Goal: Task Accomplishment & Management: Complete application form

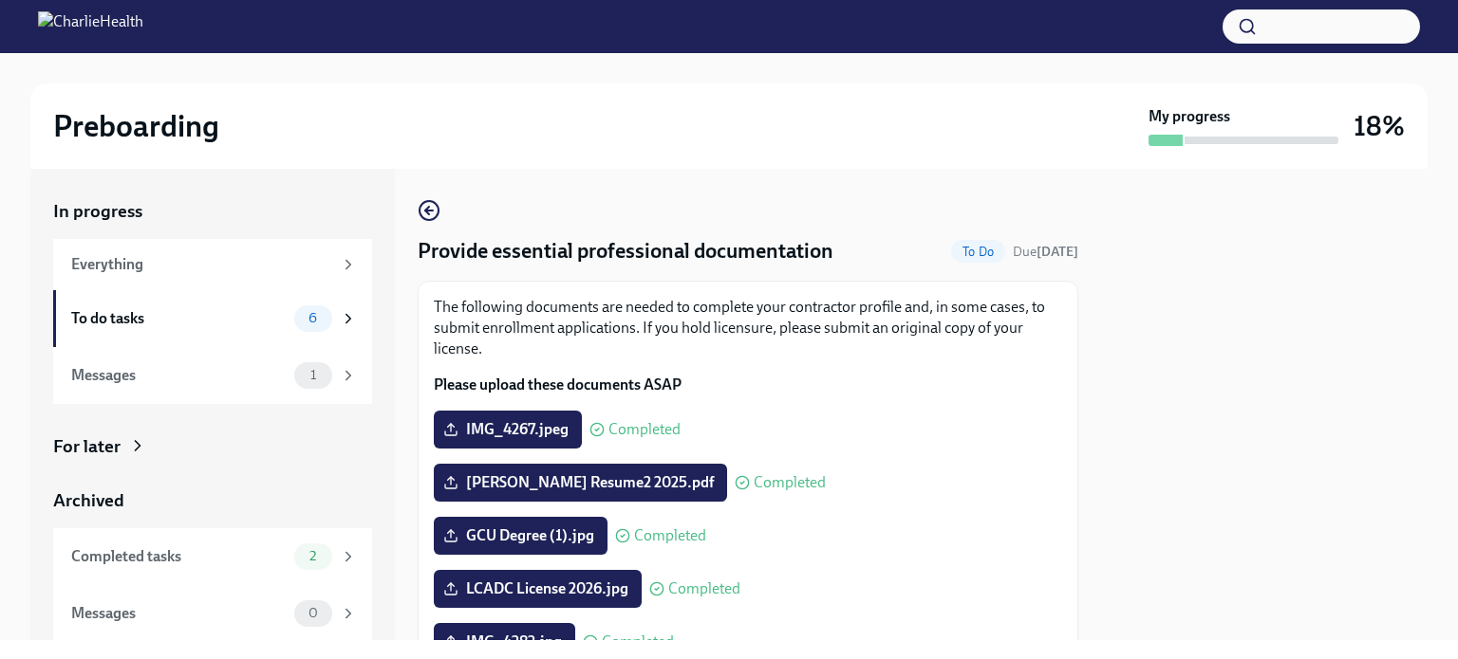
scroll to position [380, 0]
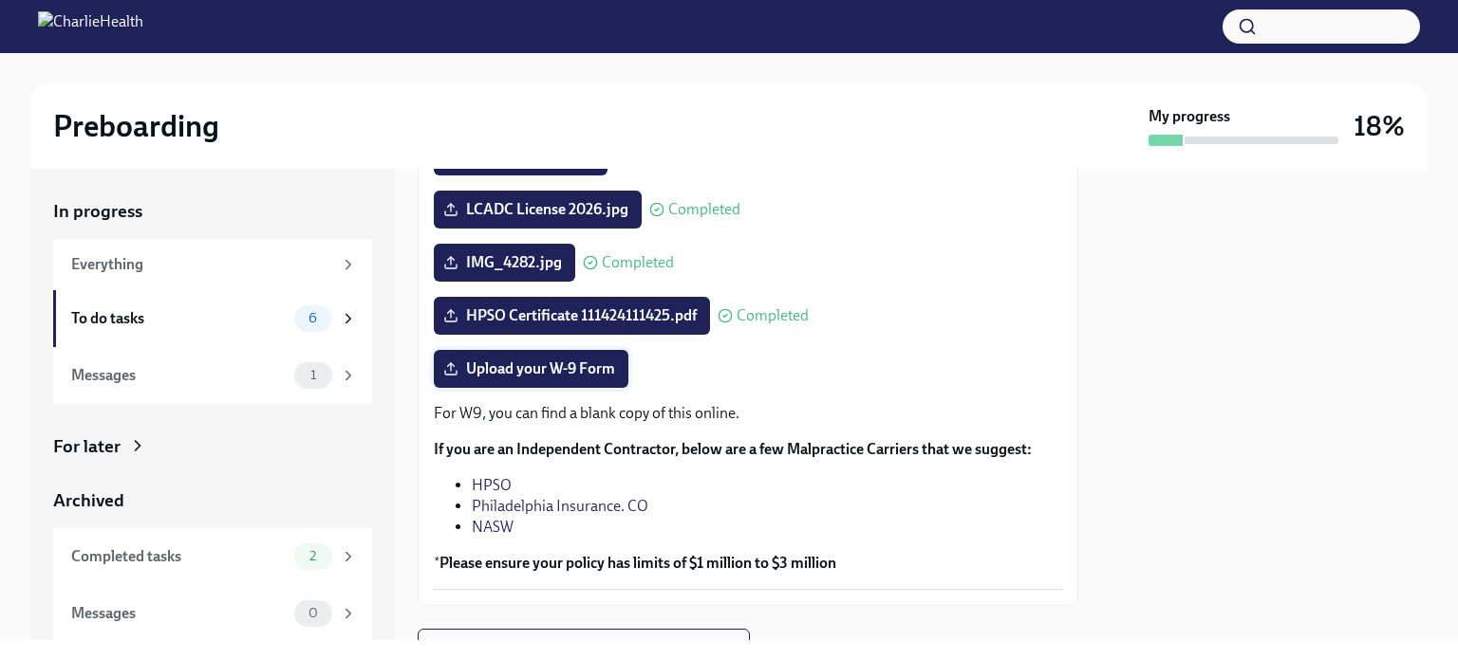
click at [587, 362] on span "Upload your W-9 Form" at bounding box center [531, 369] width 168 height 19
click at [0, 0] on input "Upload your W-9 Form" at bounding box center [0, 0] width 0 height 0
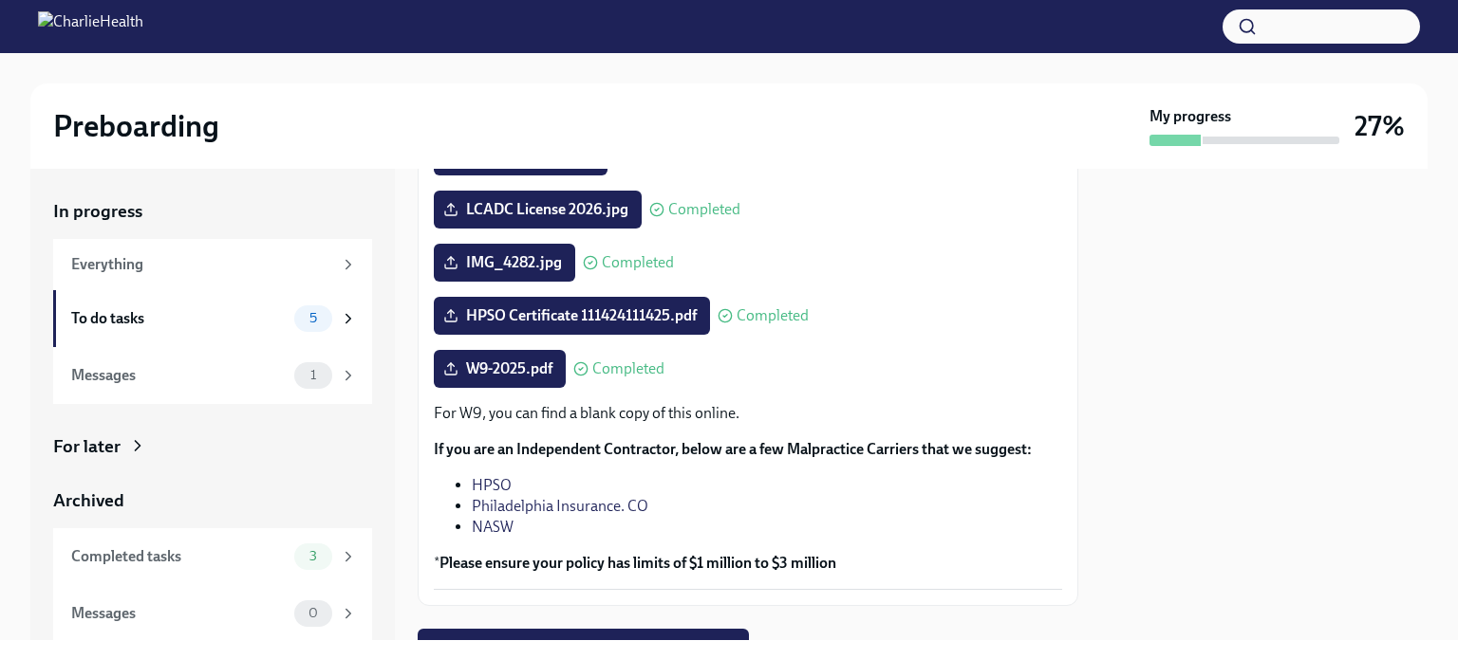
scroll to position [466, 0]
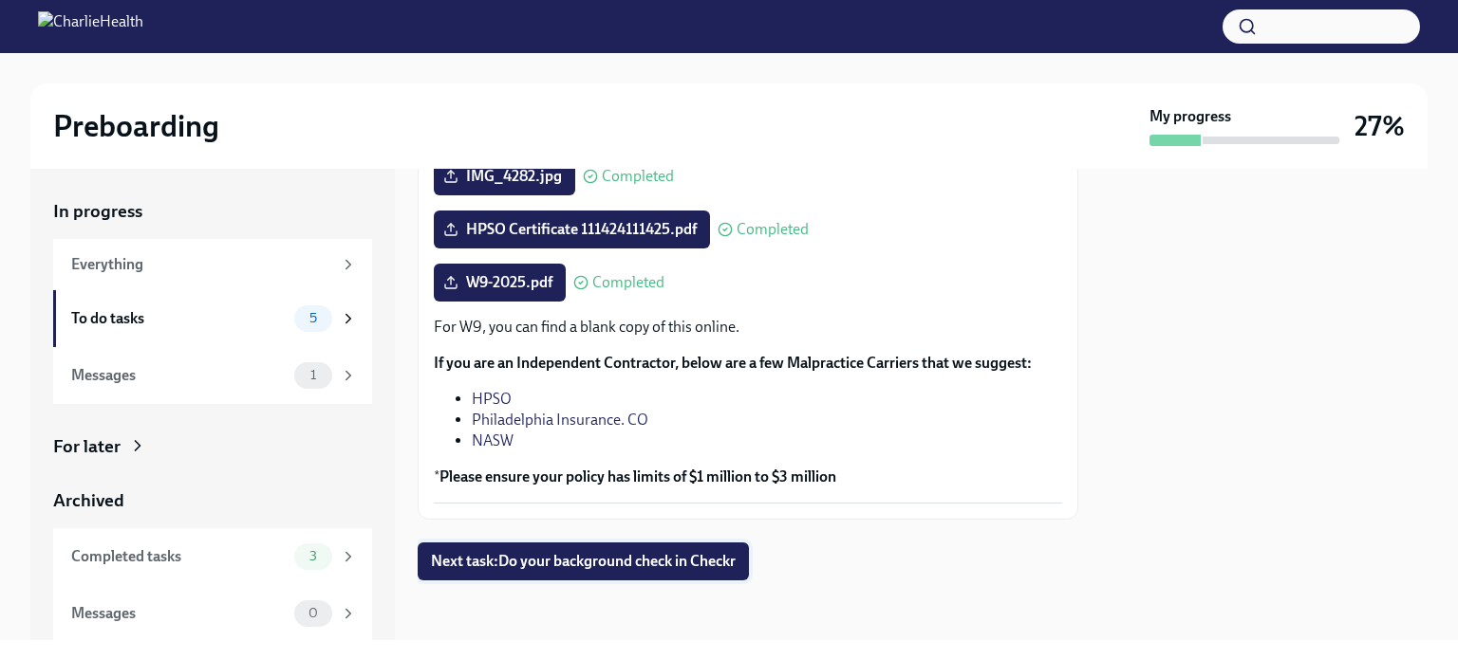
click at [668, 561] on span "Next task : Do your background check in Checkr" at bounding box center [583, 561] width 305 height 19
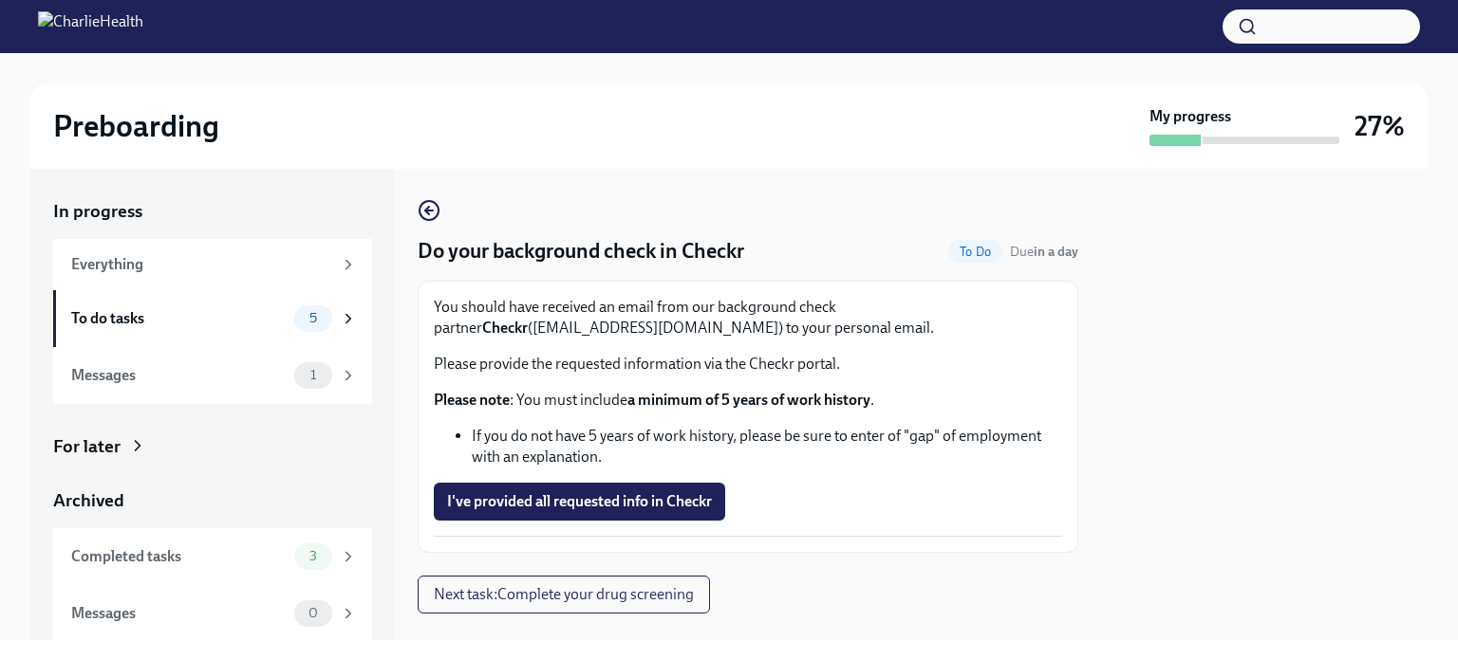
scroll to position [33, 0]
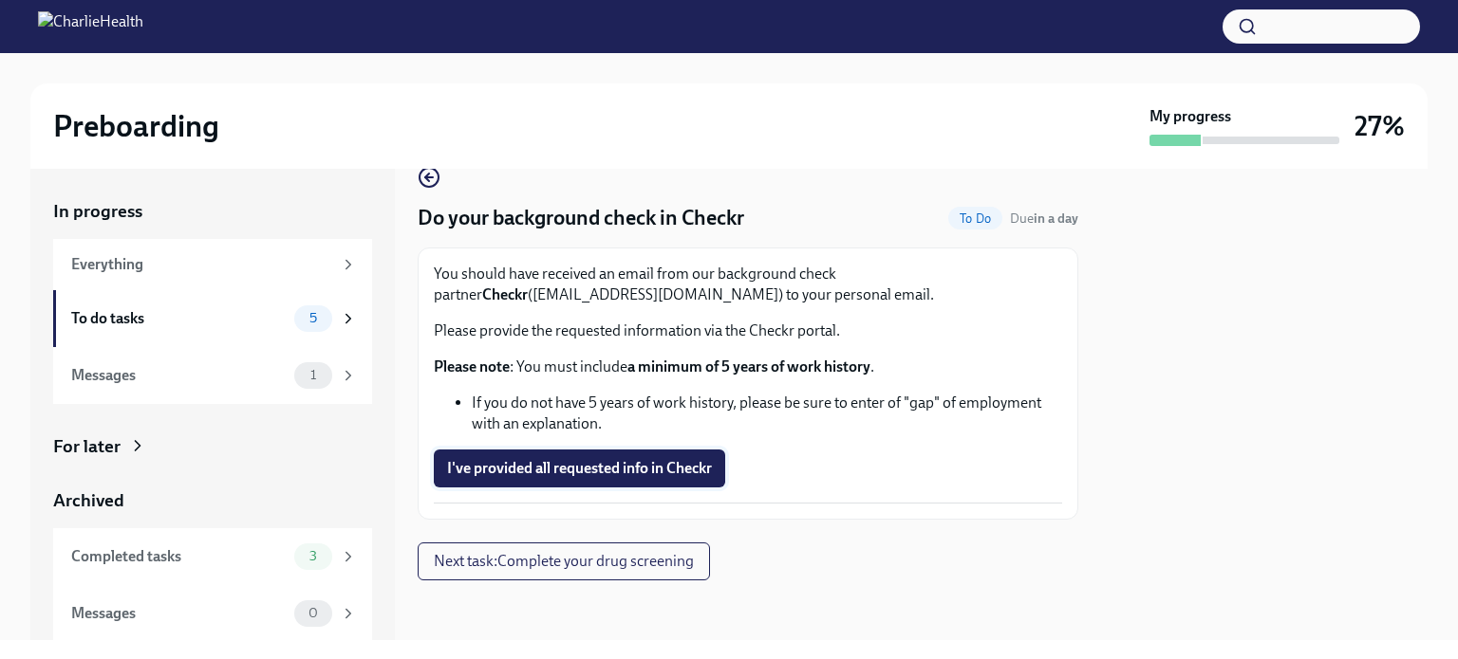
click at [579, 464] on span "I've provided all requested info in Checkr" at bounding box center [579, 468] width 265 height 19
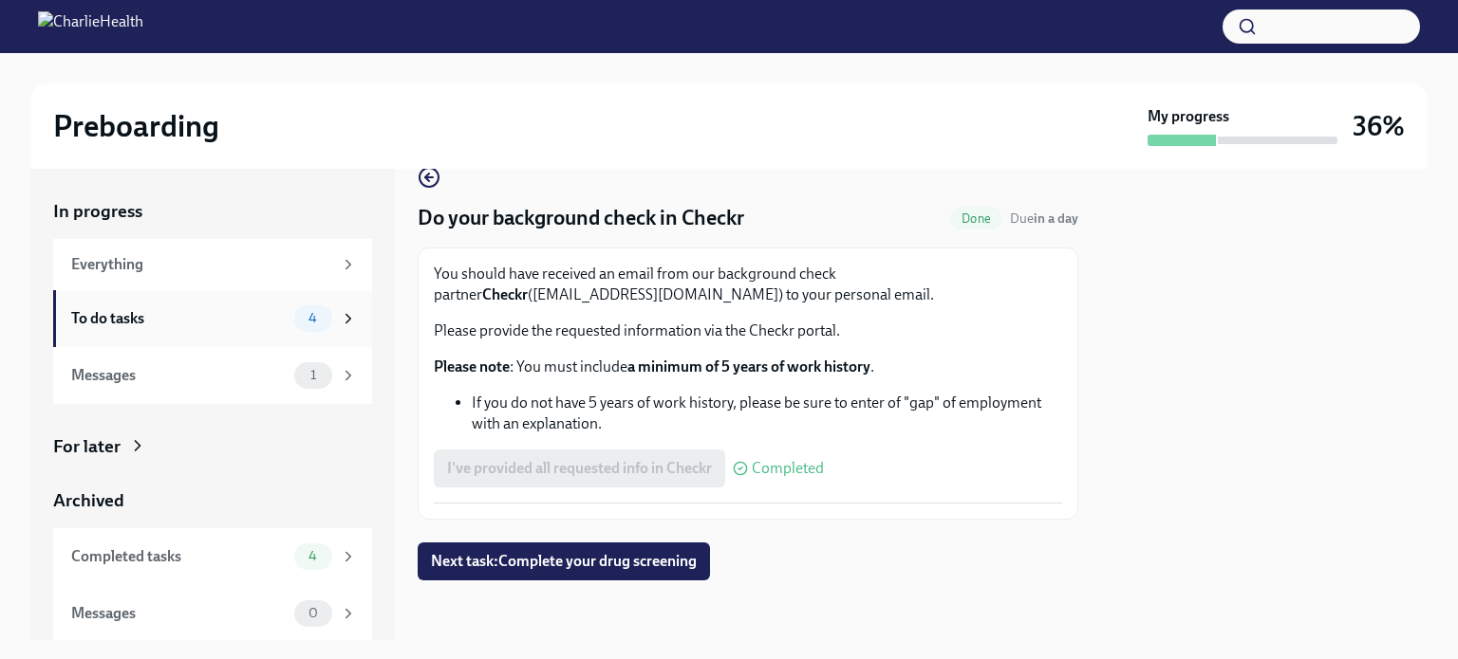
click at [94, 322] on div "To do tasks" at bounding box center [178, 318] width 215 height 21
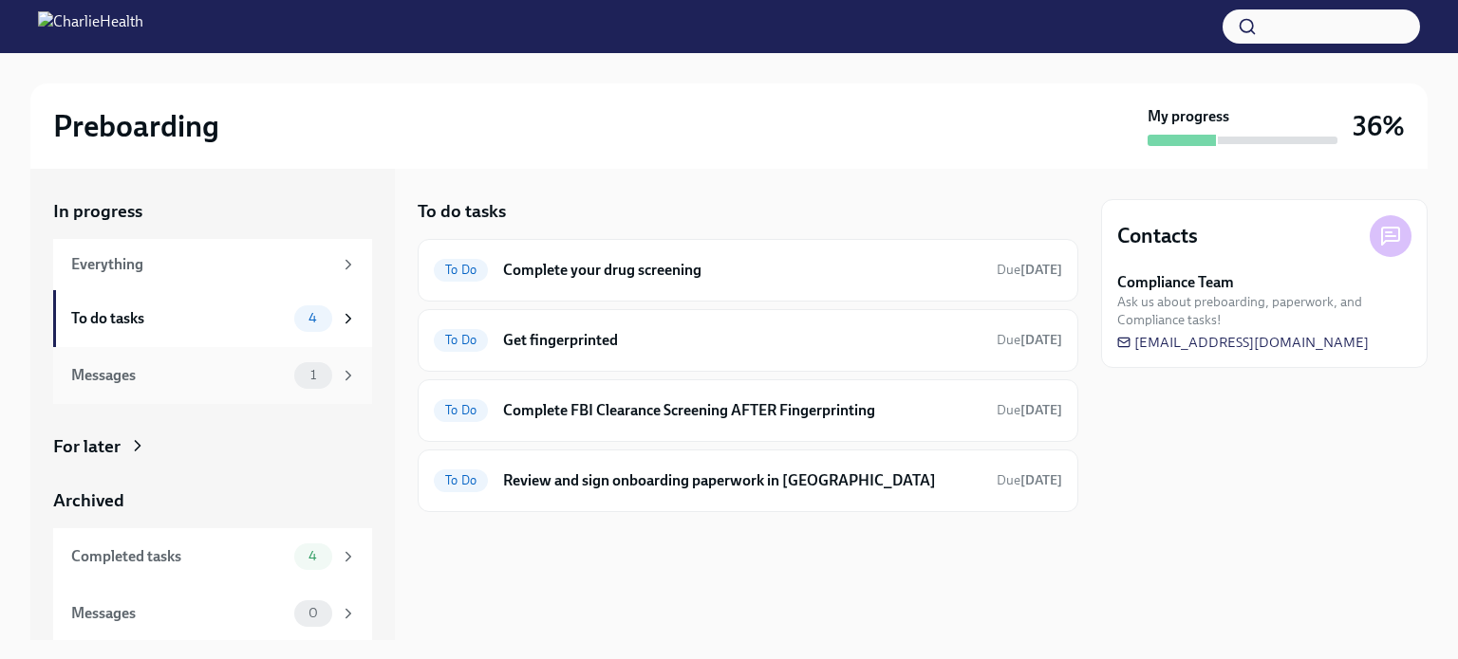
click at [91, 381] on div "Messages" at bounding box center [178, 375] width 215 height 21
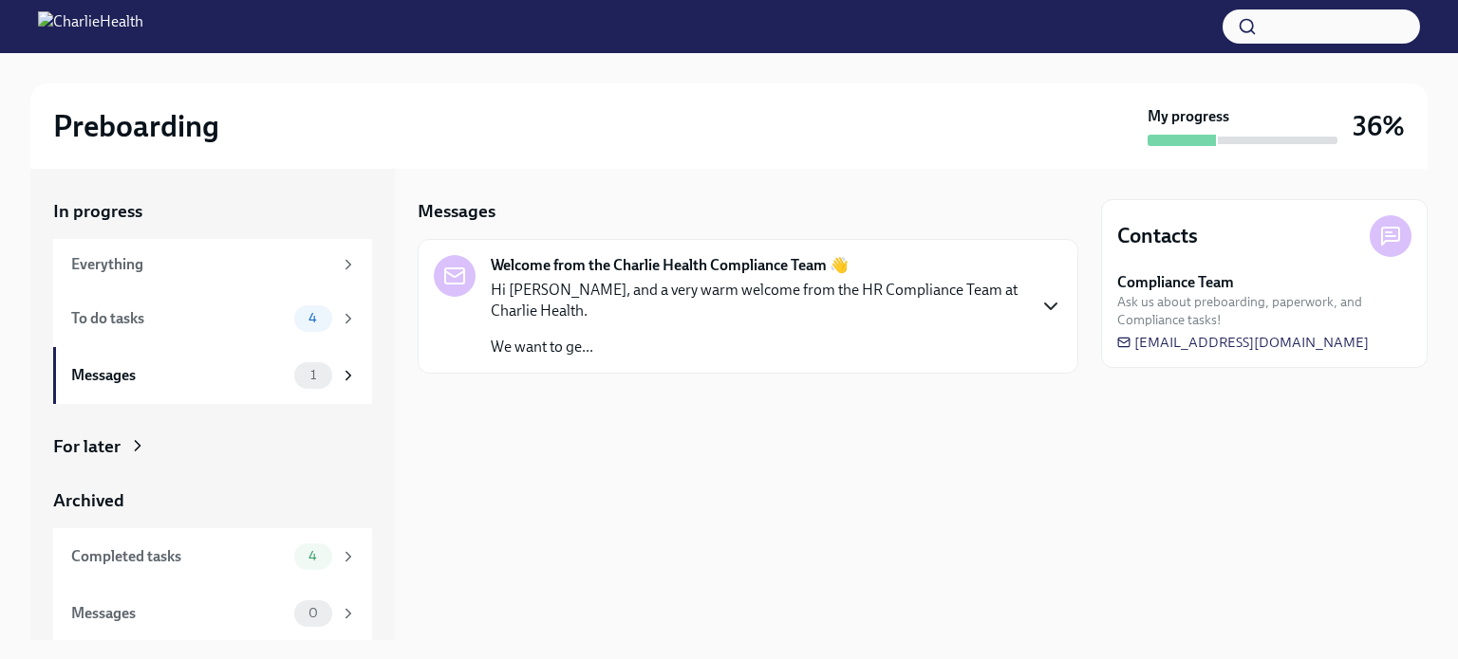
click at [1051, 304] on icon "button" at bounding box center [1050, 306] width 23 height 23
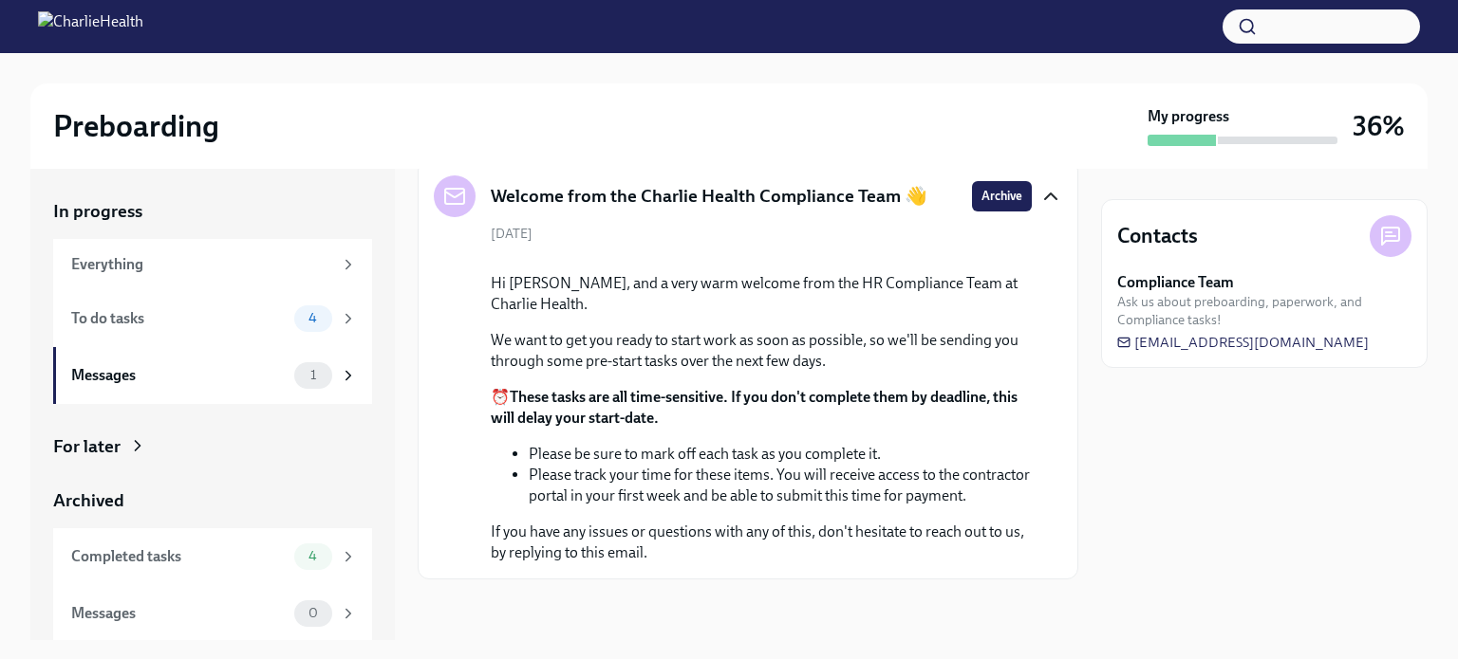
scroll to position [61, 0]
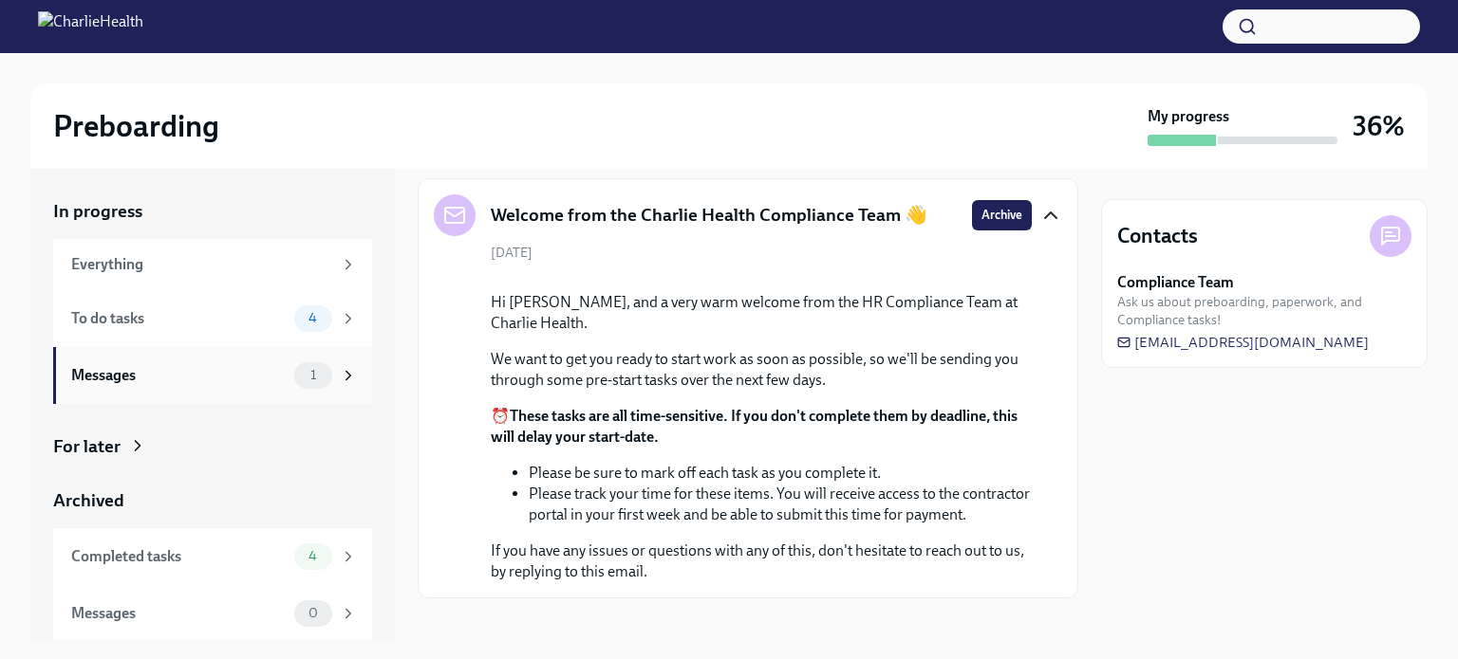
click at [113, 379] on div "Messages" at bounding box center [178, 375] width 215 height 21
click at [305, 369] on span "1" at bounding box center [313, 375] width 28 height 14
click at [297, 311] on span "4" at bounding box center [312, 317] width 31 height 14
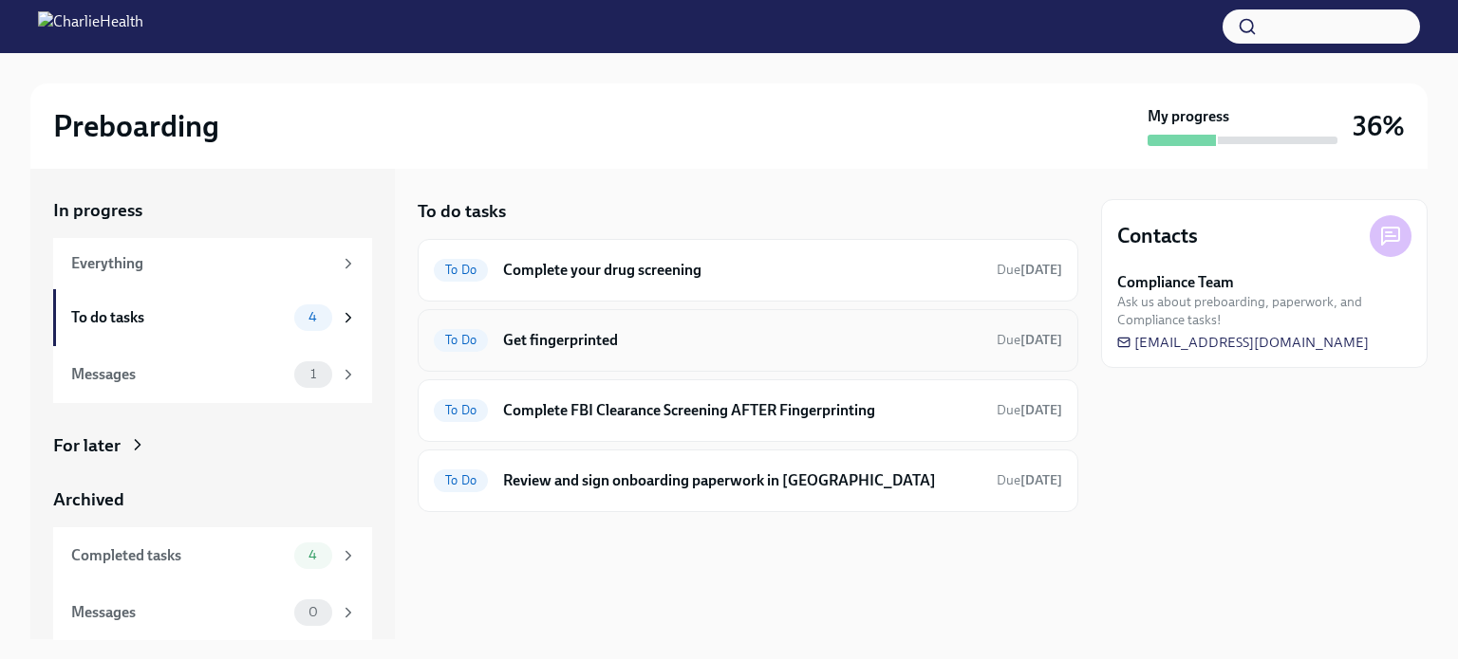
click at [455, 343] on span "To Do" at bounding box center [461, 340] width 54 height 14
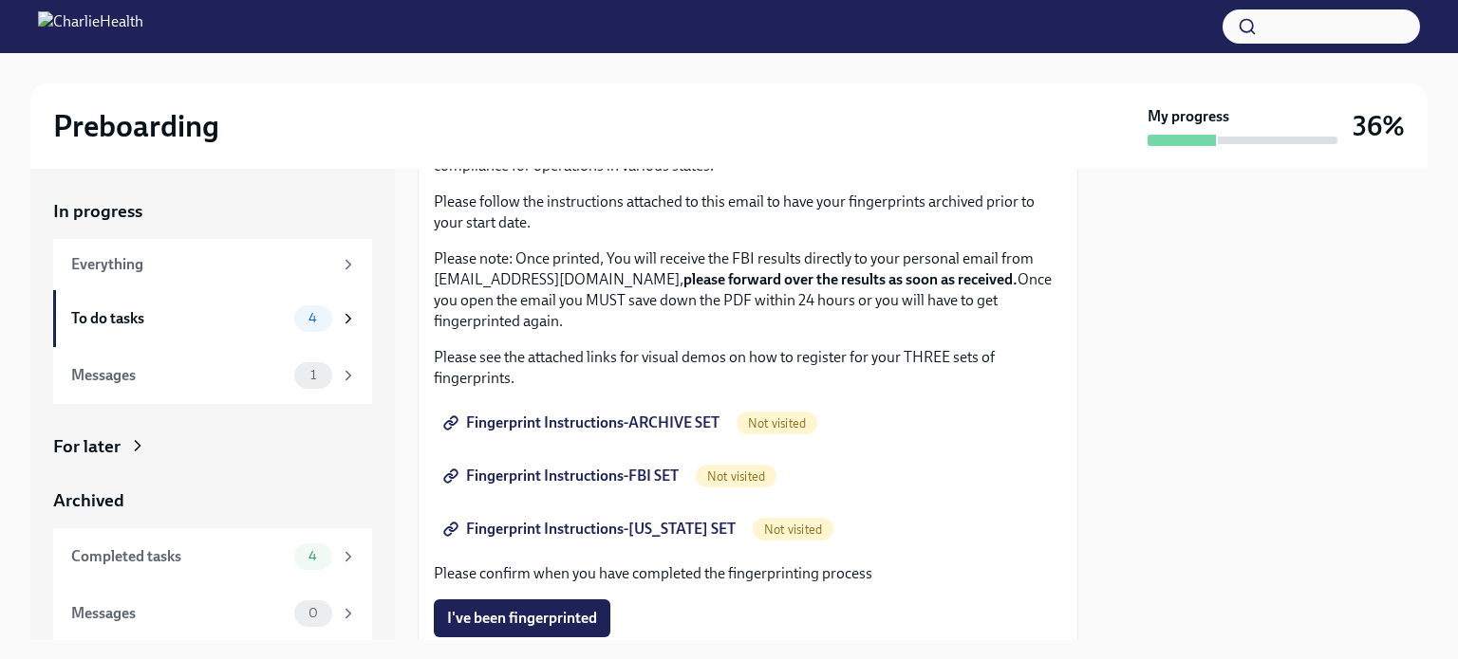
scroll to position [129, 0]
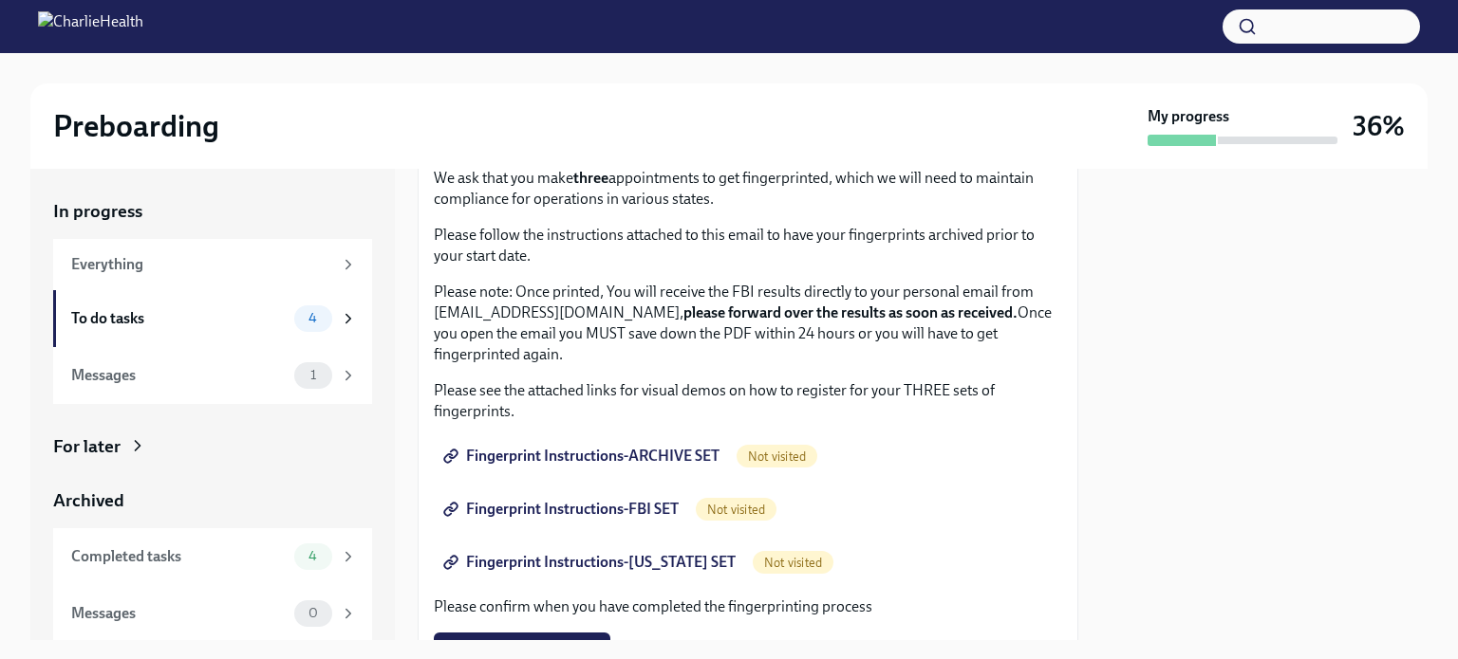
click at [640, 456] on span "Fingerprint Instructions-ARCHIVE SET" at bounding box center [583, 456] width 272 height 19
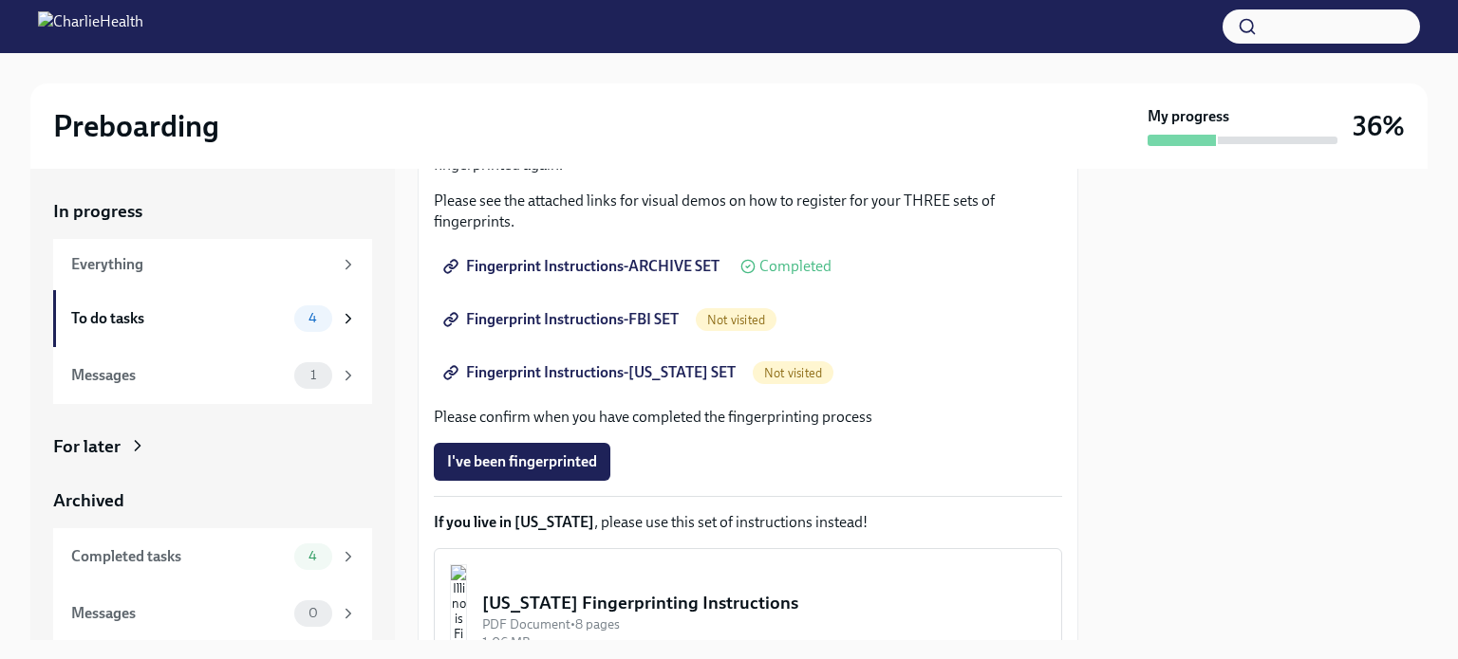
scroll to position [224, 0]
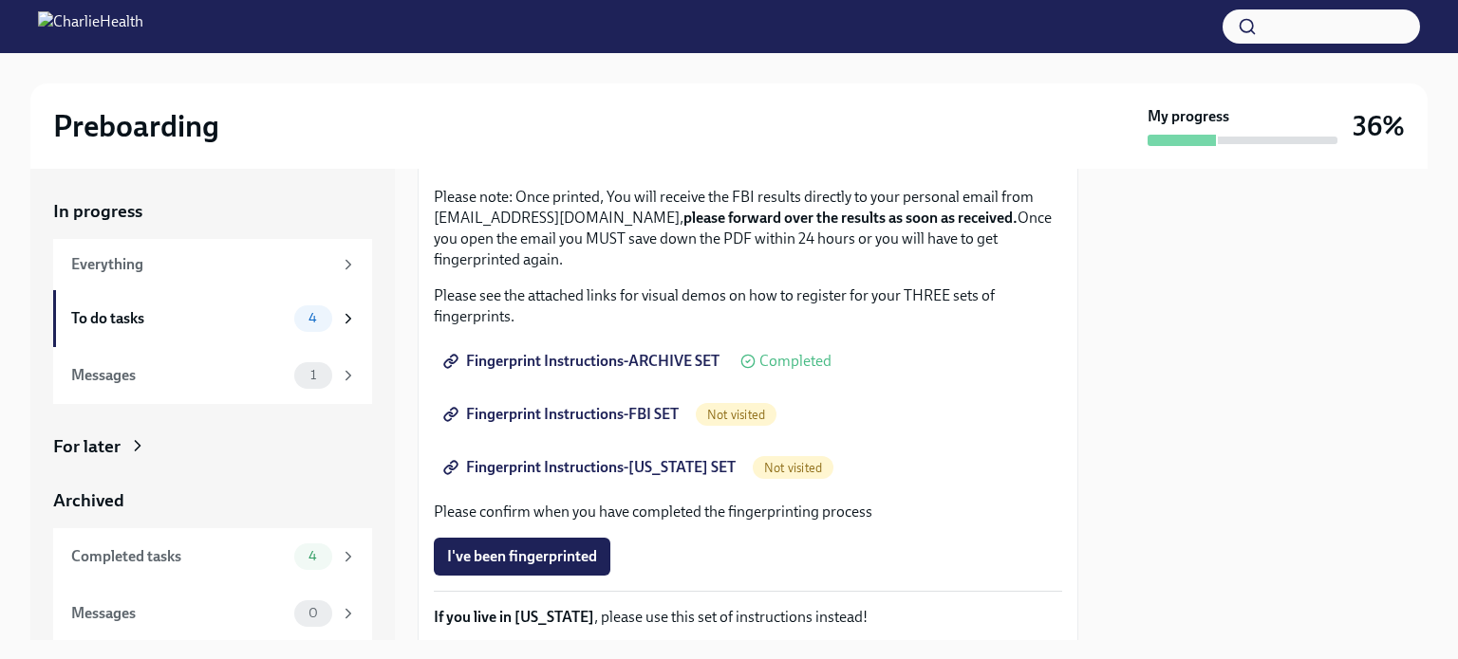
click at [603, 416] on span "Fingerprint Instructions-FBI SET" at bounding box center [563, 414] width 232 height 19
click at [619, 464] on span "Fingerprint Instructions-[US_STATE] SET" at bounding box center [591, 467] width 288 height 19
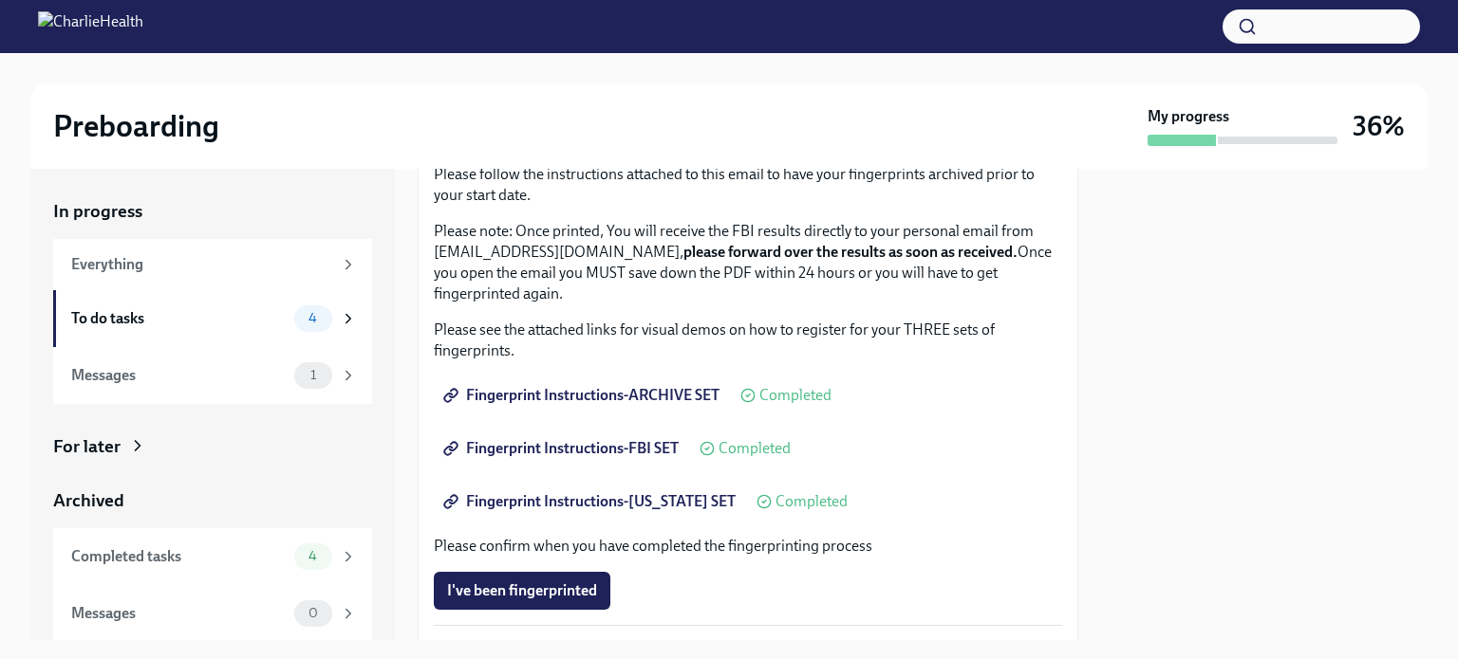
scroll to position [285, 0]
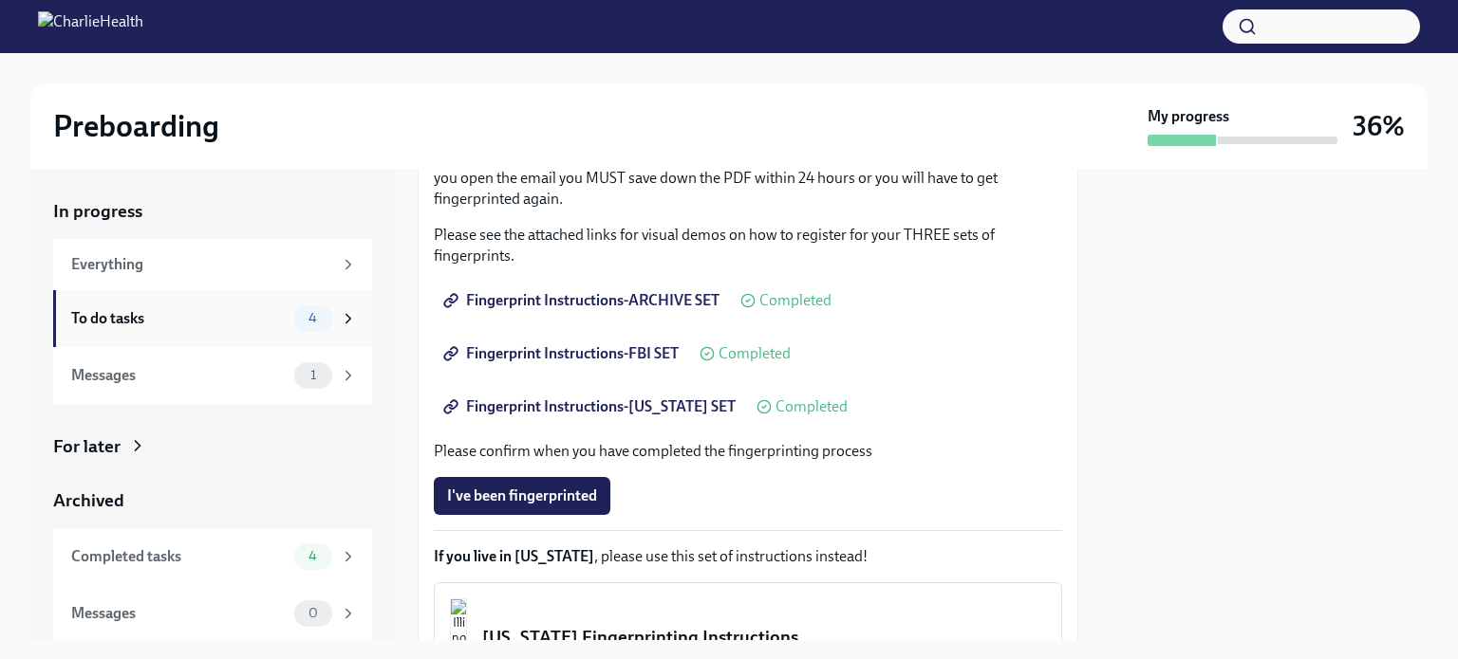
click at [304, 313] on span "4" at bounding box center [312, 318] width 31 height 14
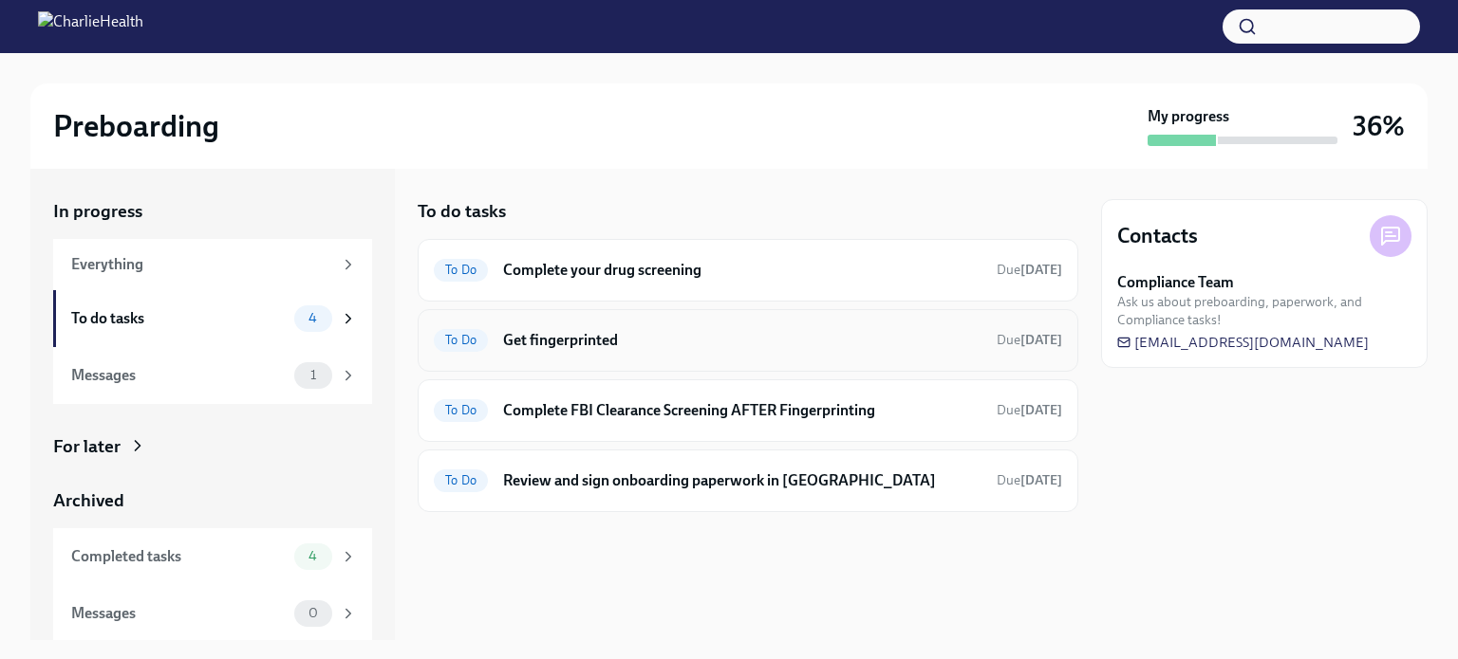
click at [530, 337] on h6 "Get fingerprinted" at bounding box center [742, 340] width 478 height 21
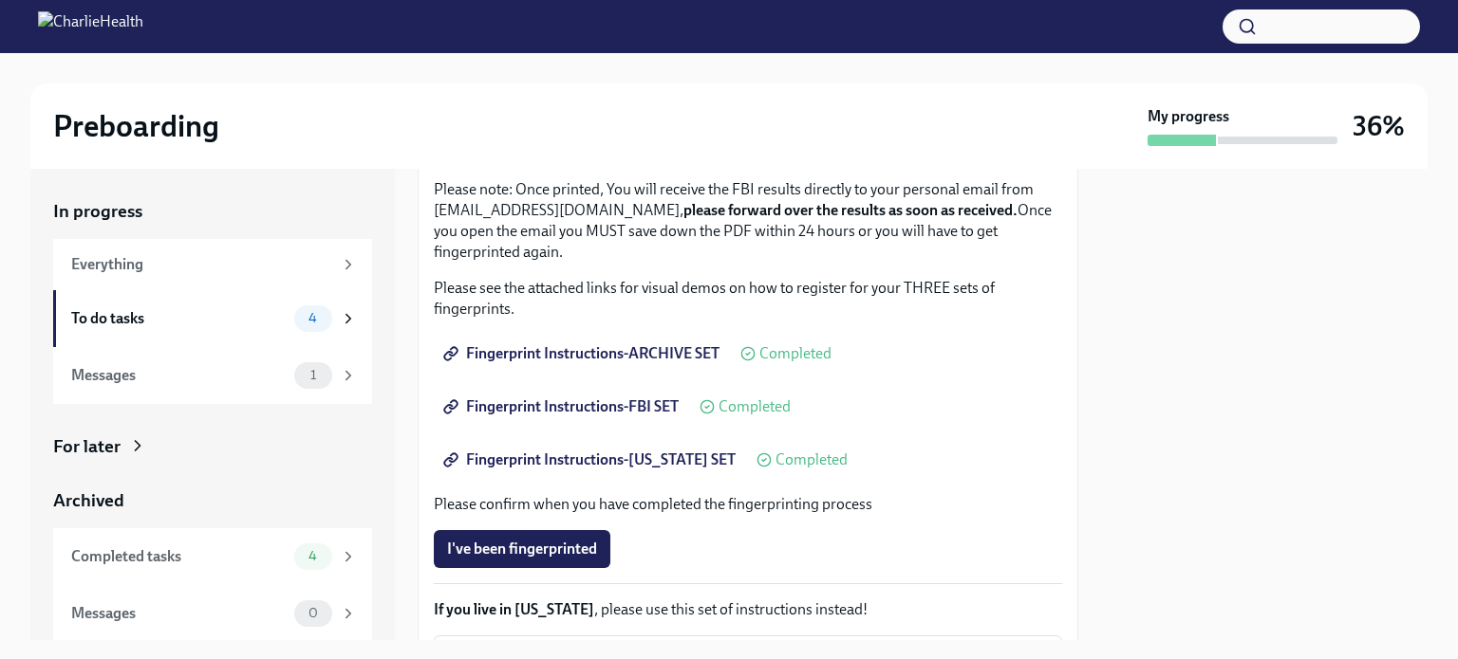
scroll to position [285, 0]
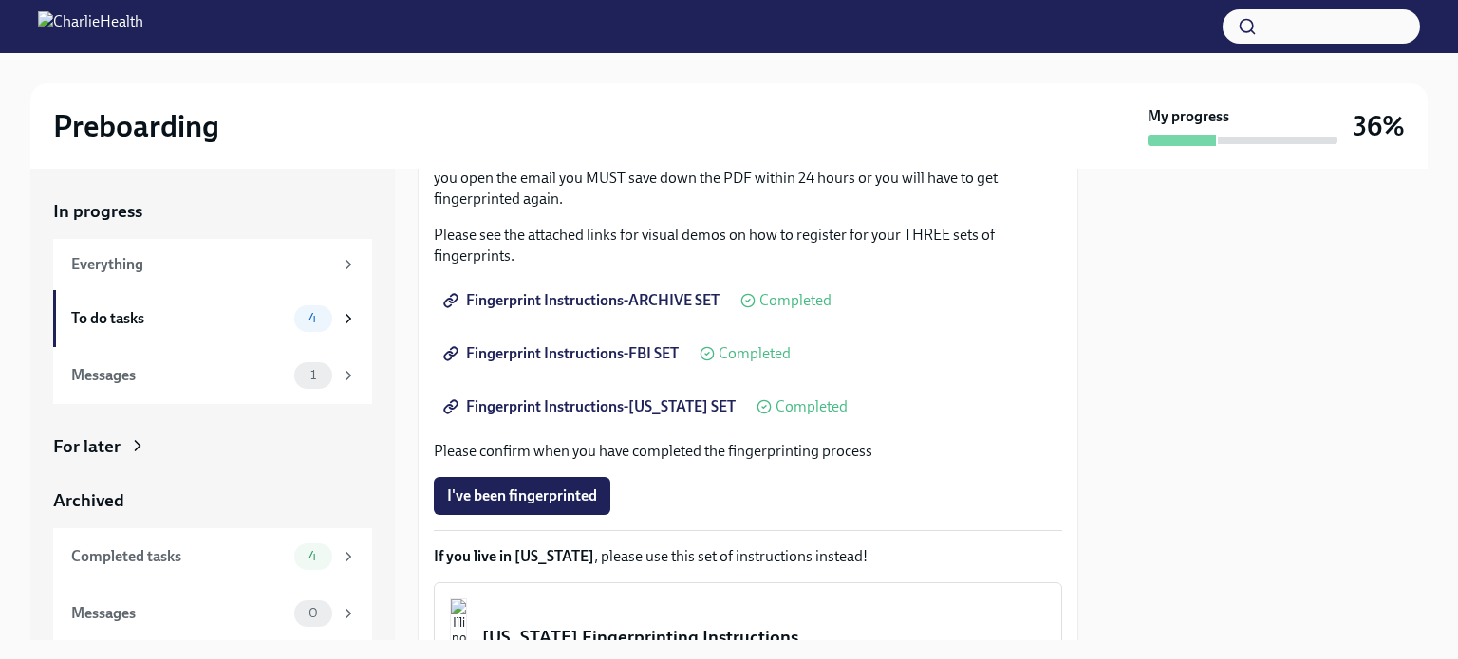
click at [511, 298] on span "Fingerprint Instructions-ARCHIVE SET" at bounding box center [583, 300] width 272 height 19
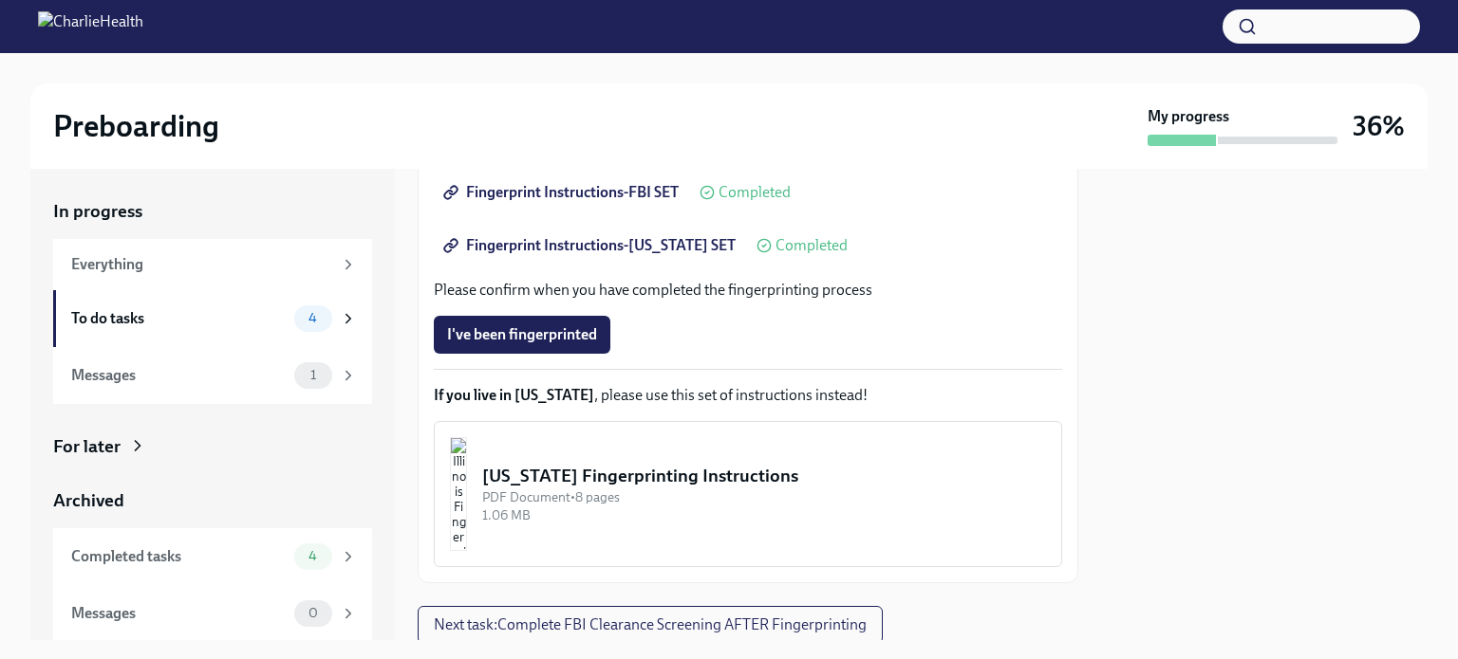
scroll to position [319, 0]
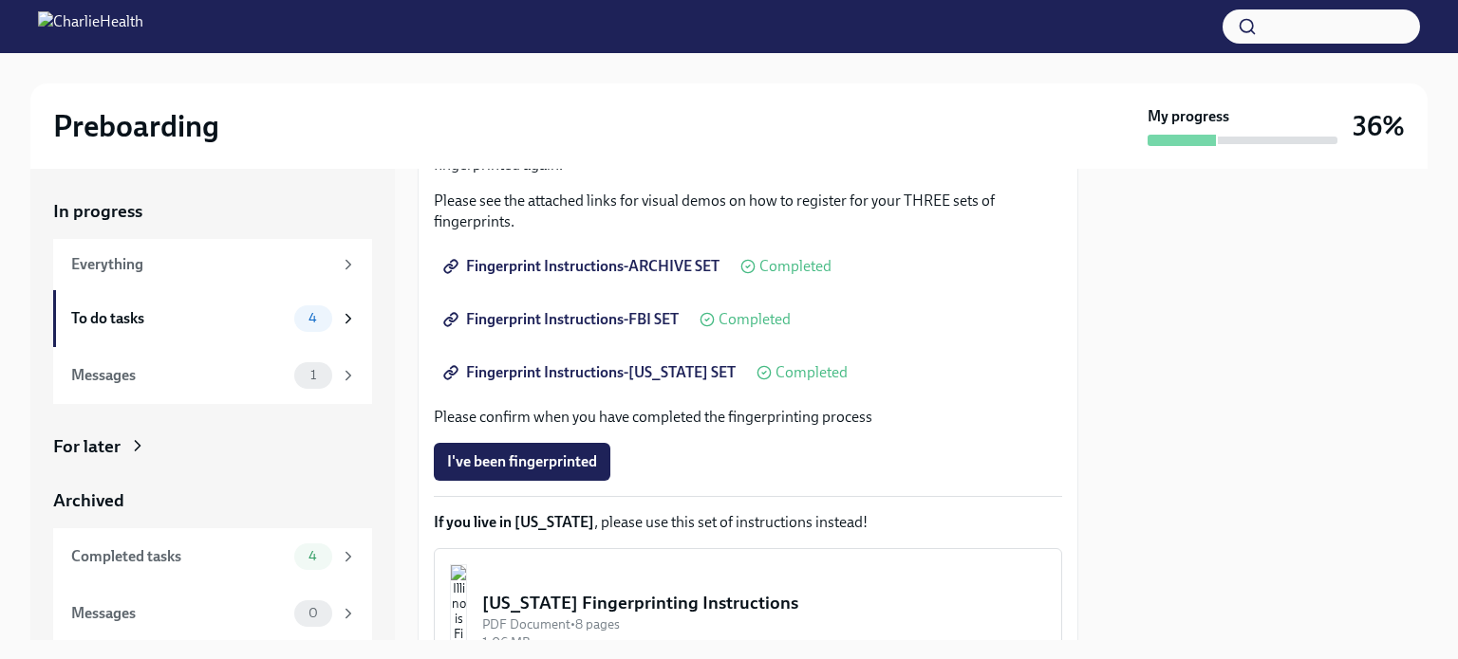
click at [547, 369] on span "Fingerprint Instructions-[US_STATE] SET" at bounding box center [591, 372] width 288 height 19
click at [556, 270] on span "Fingerprint Instructions-ARCHIVE SET" at bounding box center [583, 266] width 272 height 19
click at [596, 269] on span "Fingerprint Instructions-ARCHIVE SET" at bounding box center [583, 266] width 272 height 19
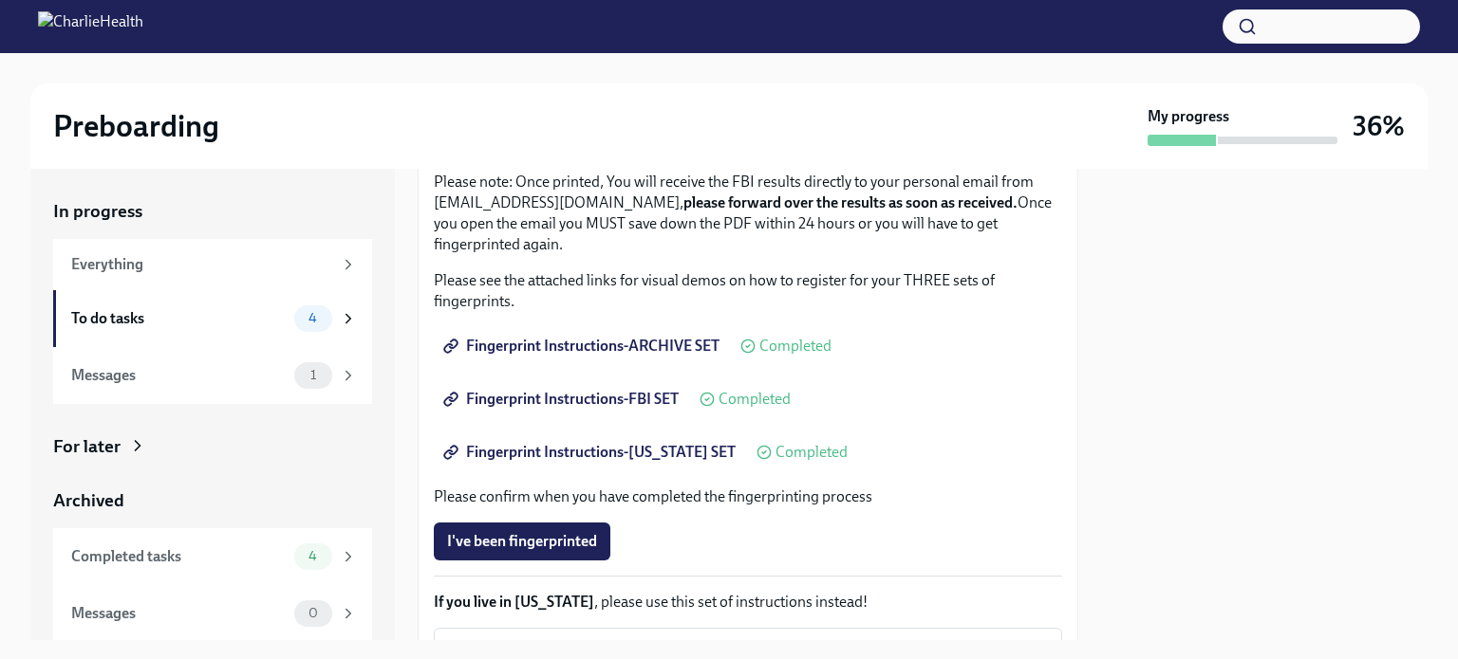
scroll to position [224, 0]
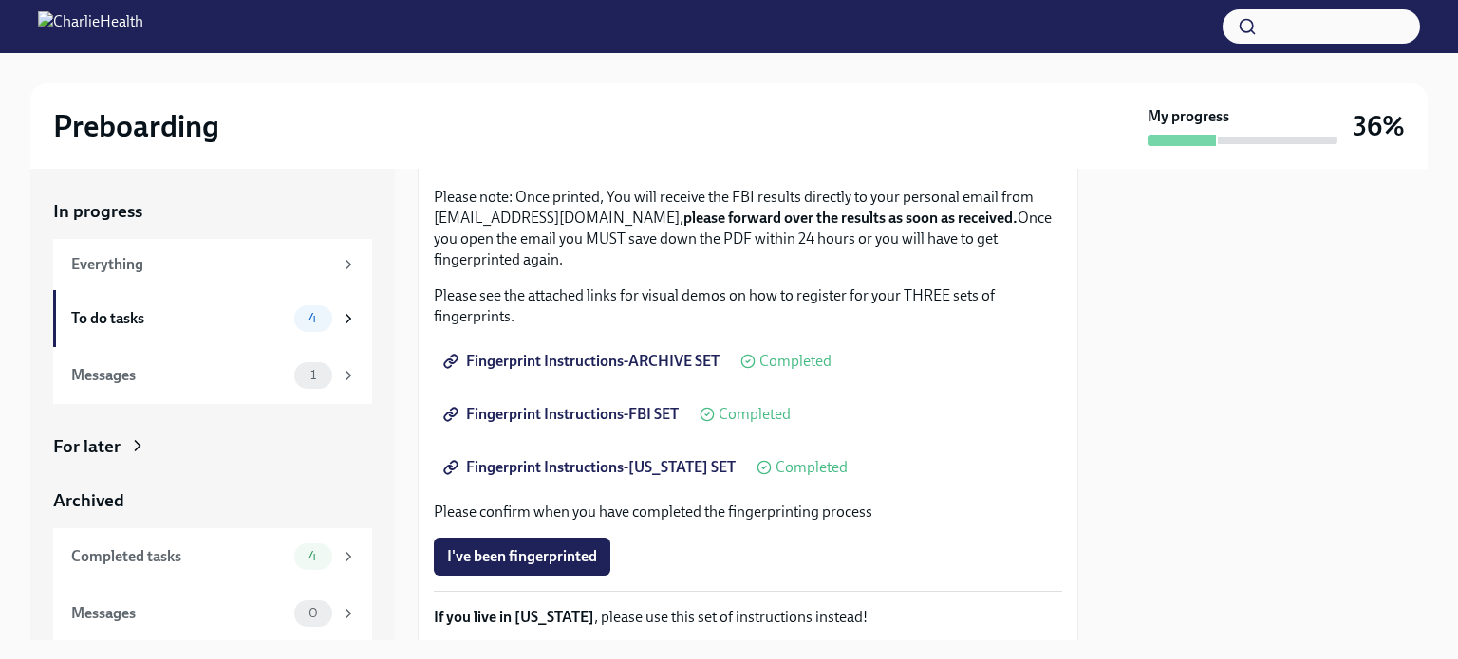
click at [622, 362] on span "Fingerprint Instructions-ARCHIVE SET" at bounding box center [583, 361] width 272 height 19
click at [601, 360] on span "Fingerprint Instructions-ARCHIVE SET" at bounding box center [583, 361] width 272 height 19
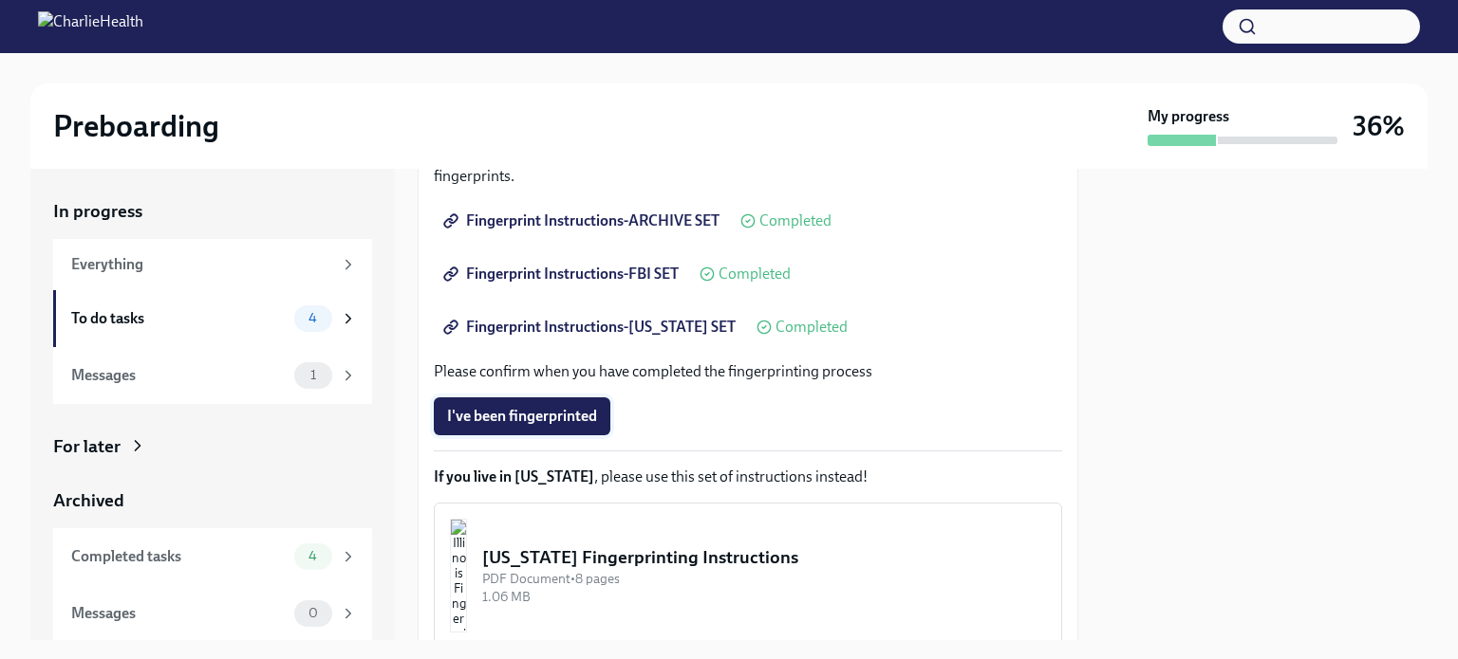
scroll to position [319, 0]
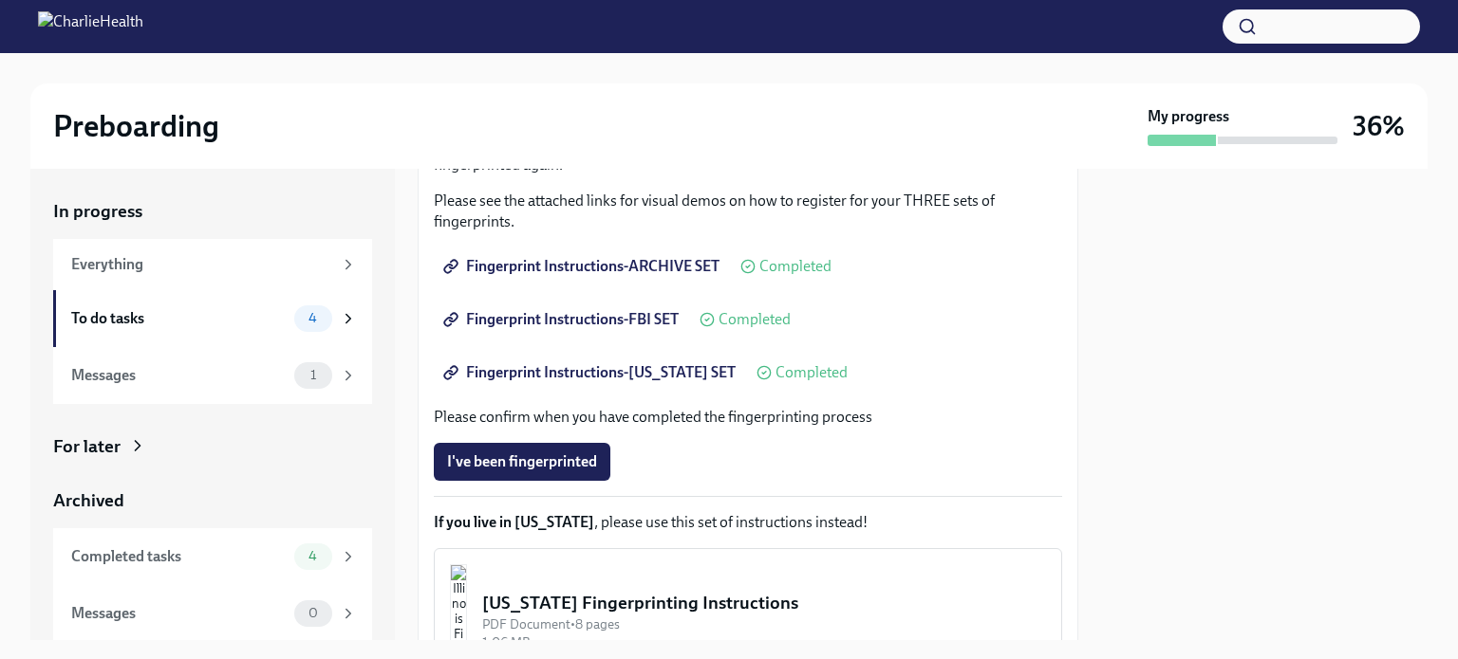
click at [555, 325] on span "Fingerprint Instructions-FBI SET" at bounding box center [563, 319] width 232 height 19
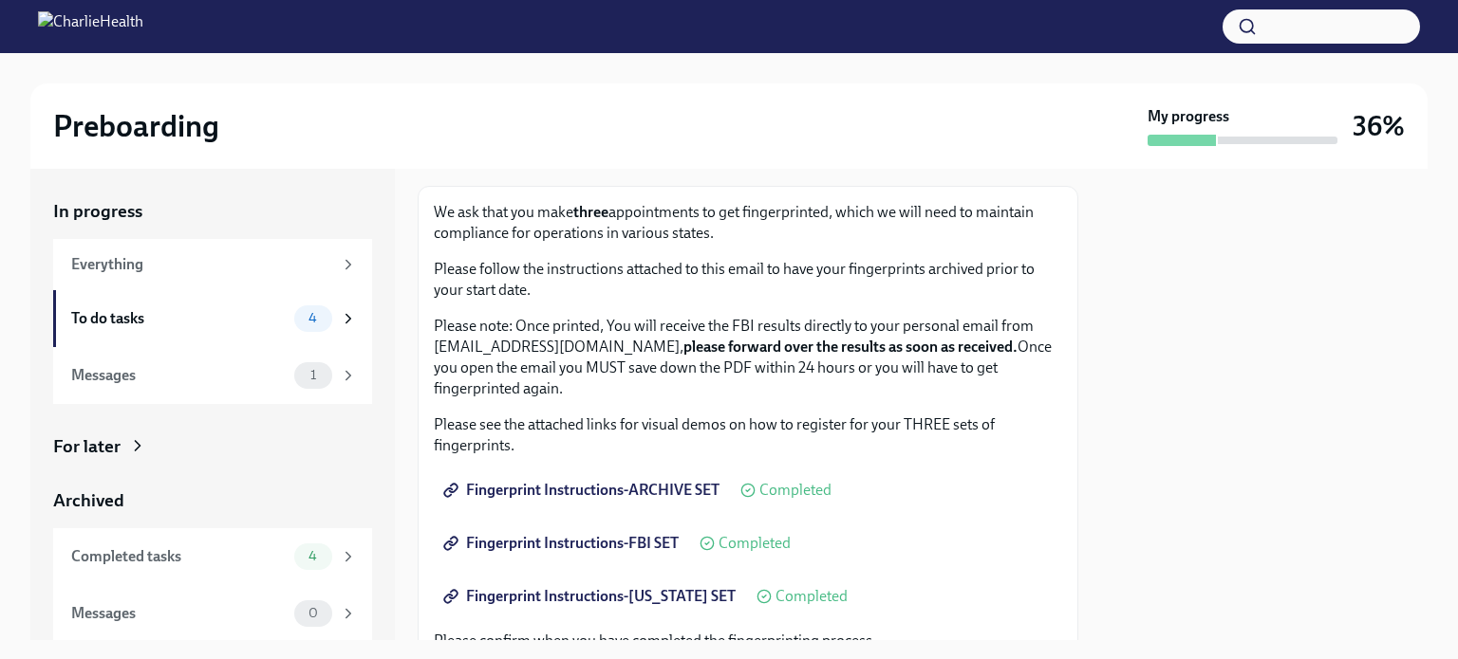
scroll to position [0, 0]
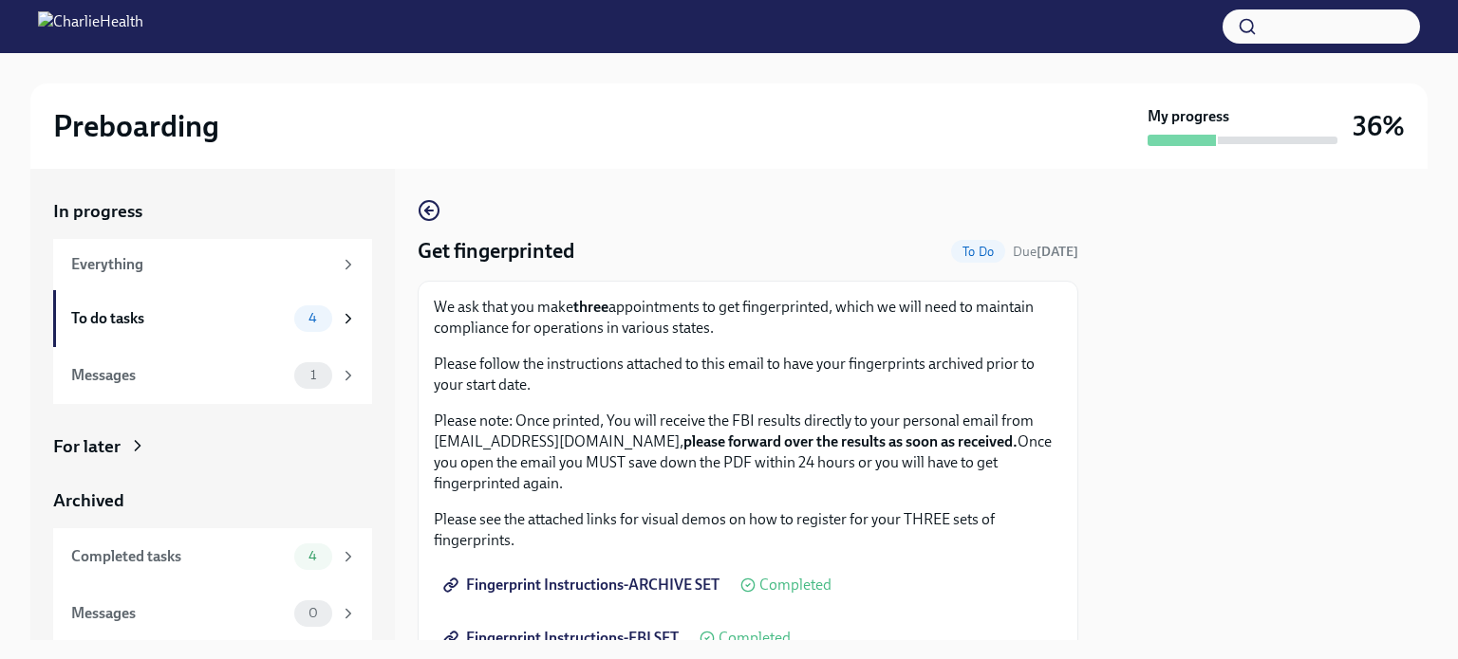
click at [1002, 31] on div at bounding box center [729, 26] width 1458 height 53
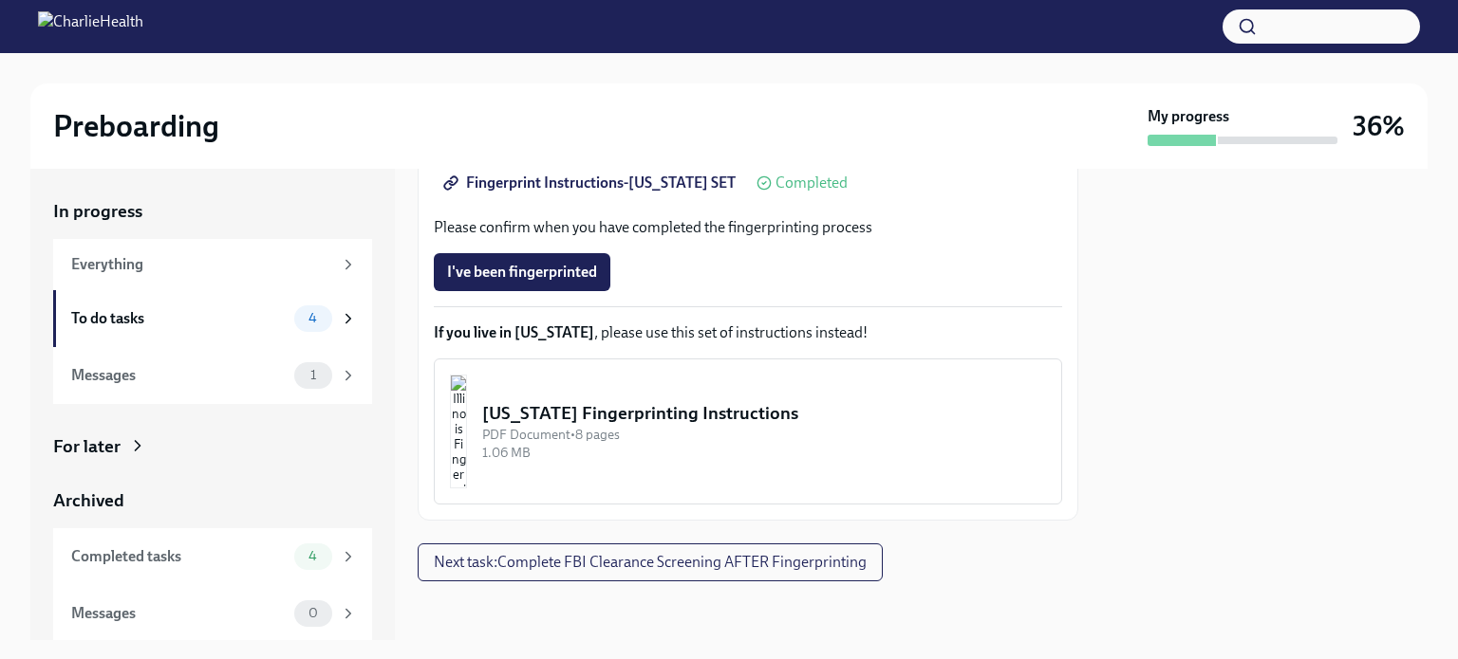
scroll to position [509, 0]
